Goal: Information Seeking & Learning: Learn about a topic

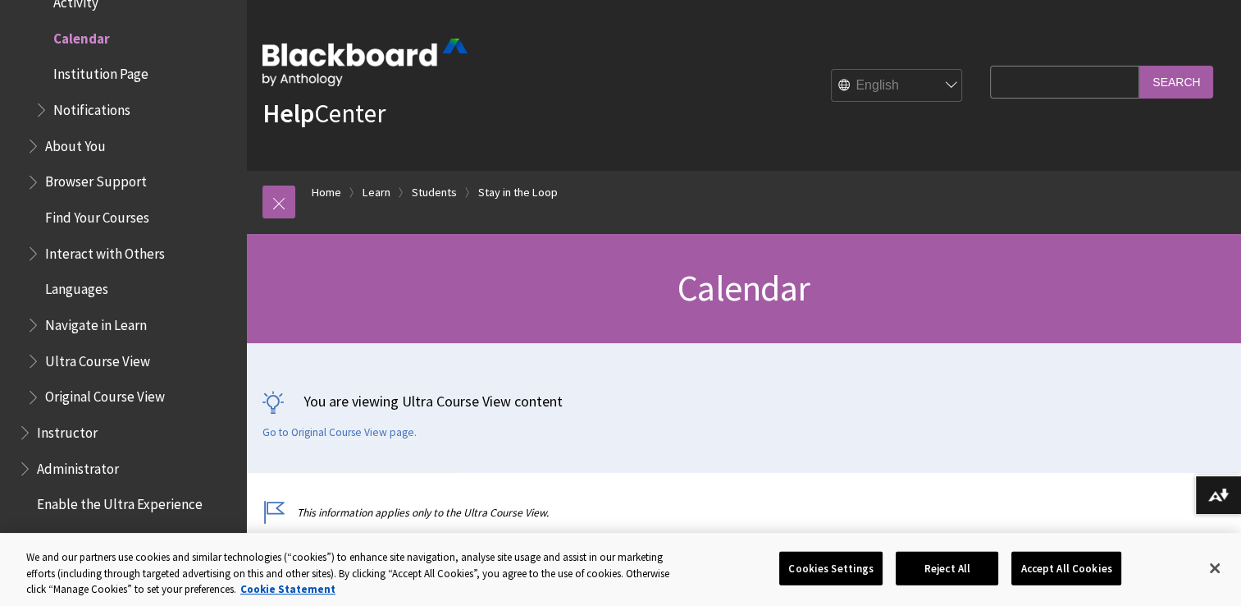
click at [1184, 76] on input "Search" at bounding box center [1177, 82] width 74 height 32
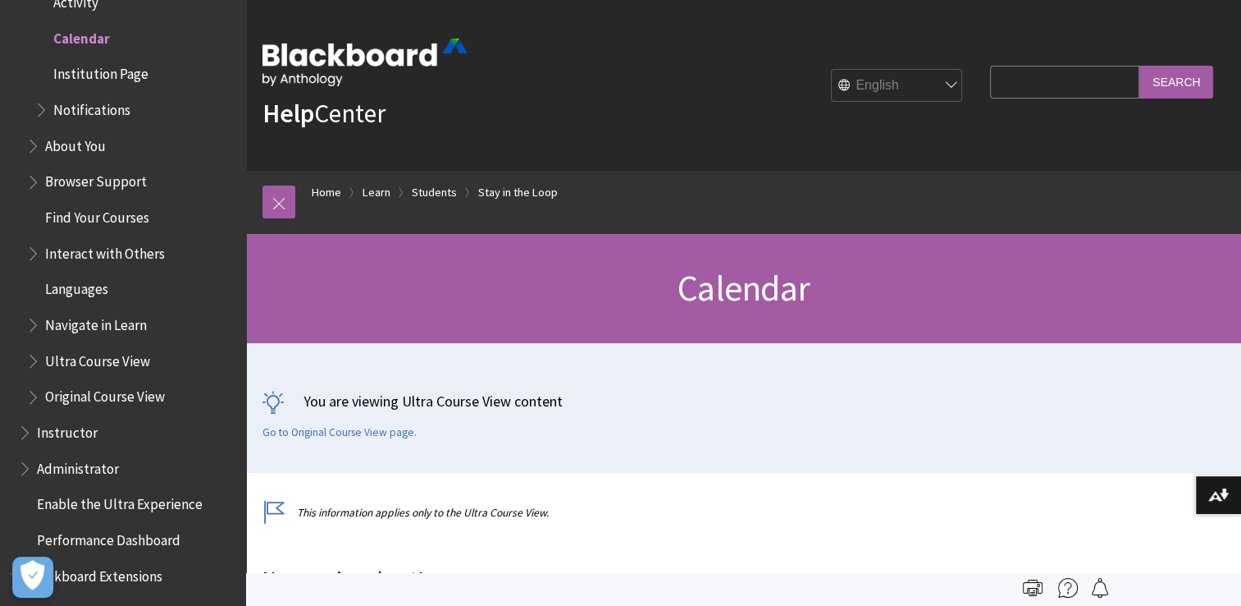
click at [1086, 94] on input "Search Query" at bounding box center [1064, 82] width 149 height 32
type input "how to view calendar for the year"
click at [1186, 74] on input "Search" at bounding box center [1177, 82] width 74 height 32
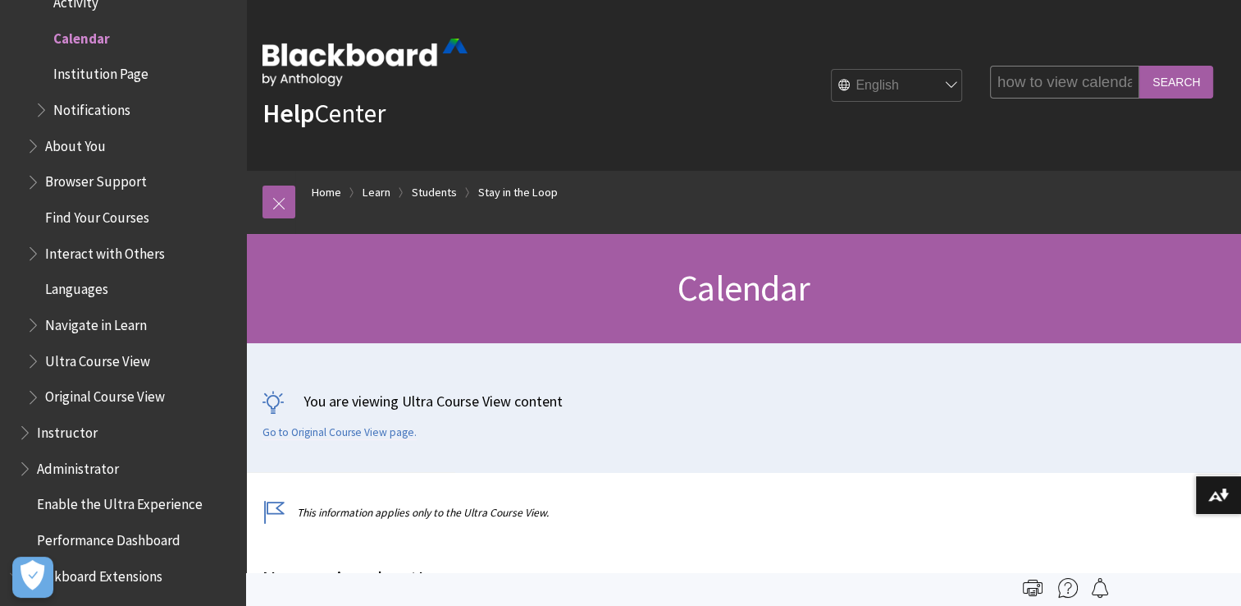
click at [1186, 74] on input "Search" at bounding box center [1177, 82] width 74 height 32
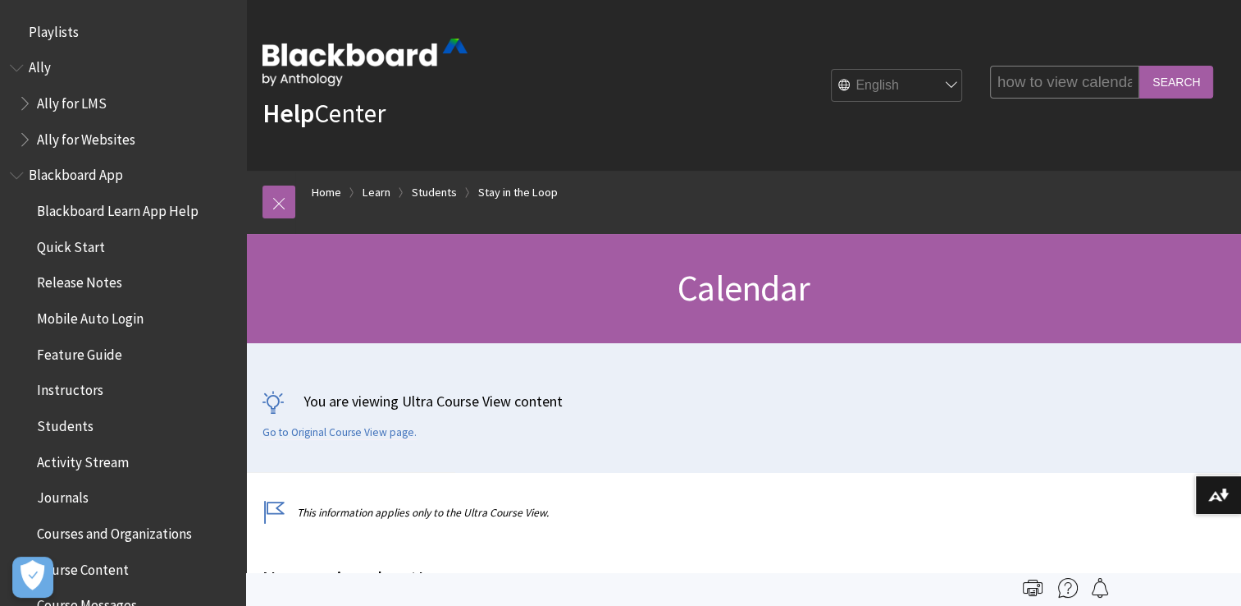
scroll to position [1724, 0]
